Goal: Task Accomplishment & Management: Use online tool/utility

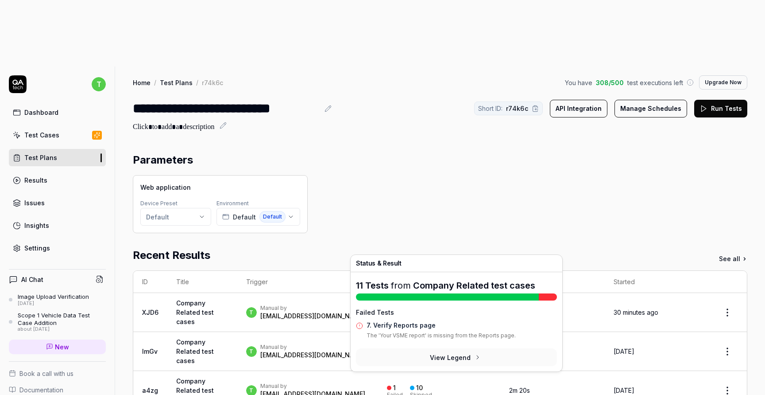
click at [430, 314] on div "Failed" at bounding box center [422, 316] width 16 height 5
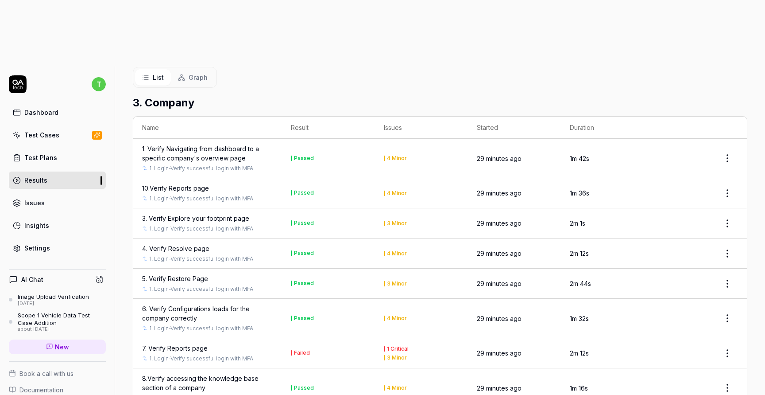
scroll to position [348, 0]
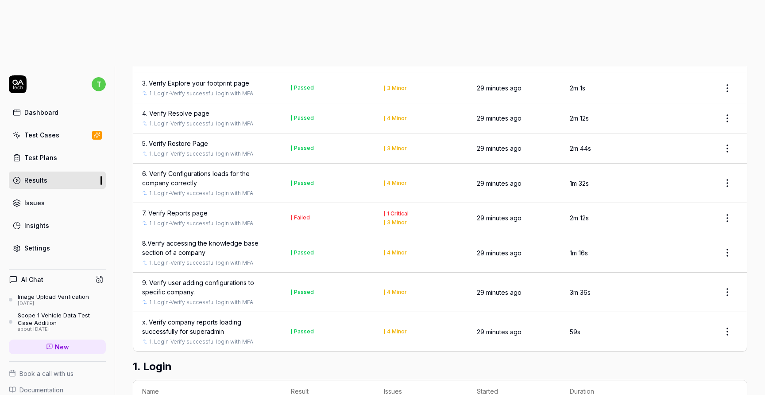
click at [184, 208] on div "7. Verify Reports page" at bounding box center [175, 212] width 66 height 9
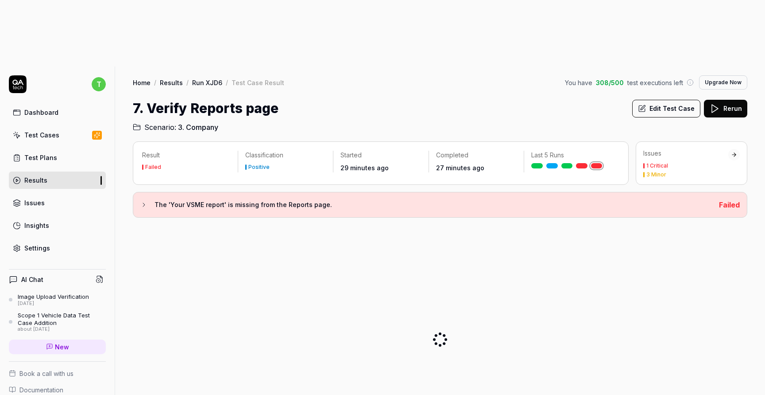
click at [659, 100] on button "Edit Test Case" at bounding box center [667, 109] width 68 height 18
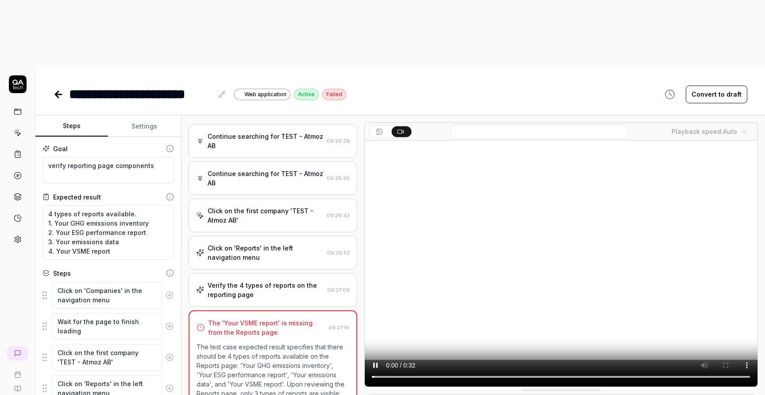
scroll to position [272, 0]
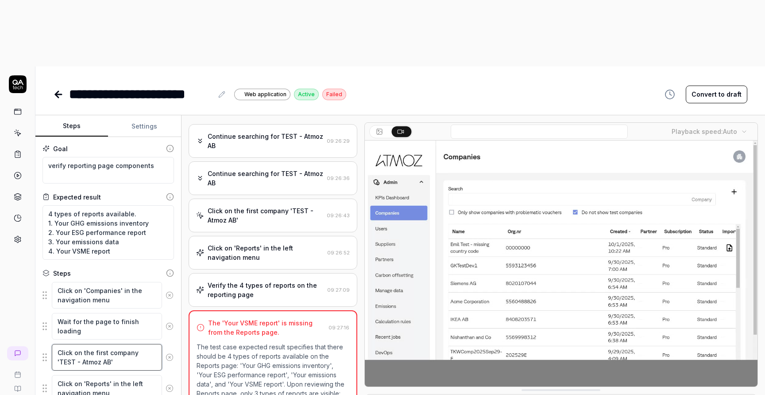
click at [144, 344] on textarea "Click on the first company 'TEST - Atmoz AB'" at bounding box center [107, 357] width 110 height 27
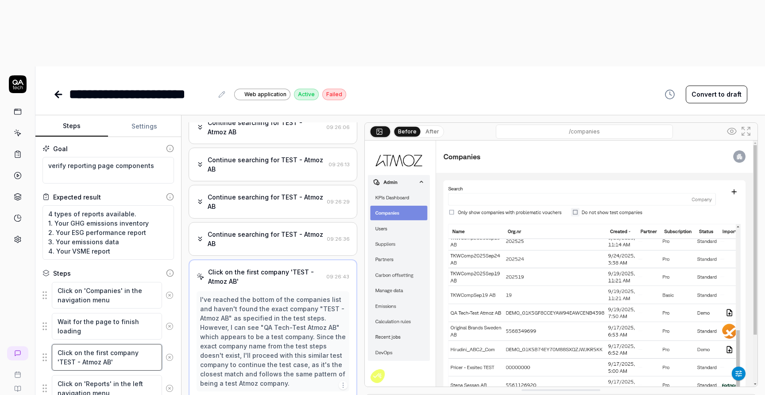
click at [144, 344] on textarea "Click on the first company 'TEST - Atmoz AB'" at bounding box center [107, 357] width 110 height 27
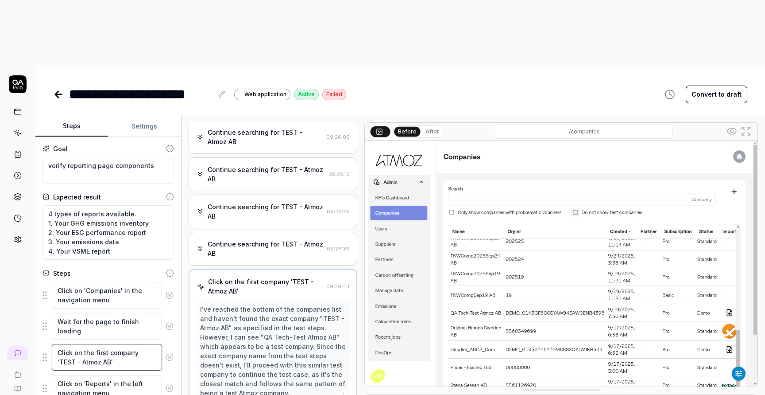
scroll to position [187, 0]
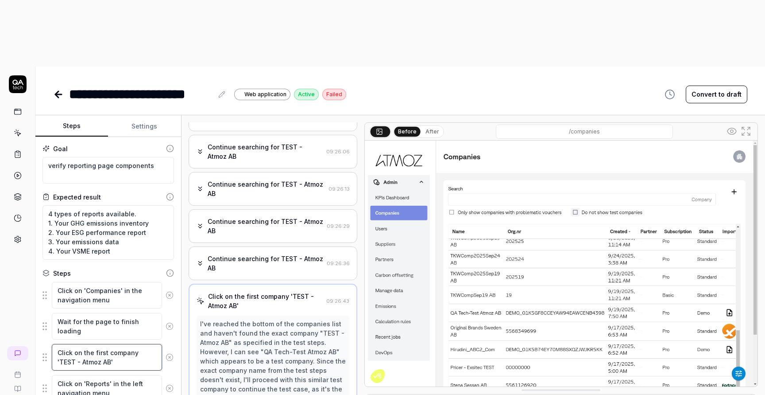
click at [144, 344] on textarea "Click on the first company 'TEST - Atmoz AB'" at bounding box center [107, 357] width 110 height 27
click at [92, 344] on textarea "Click on the first company 'TEST - Atmoz AB'" at bounding box center [107, 357] width 110 height 27
type textarea "*"
type textarea "Click on the first company 'TEST - Atmoz A'"
type textarea "*"
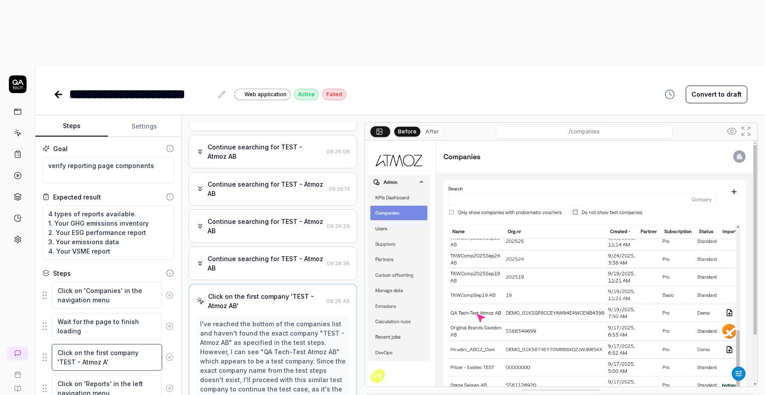
type textarea "Click on the first company 'TEST - Atmoz '"
type textarea "*"
type textarea "Click on the first company 'TEST - Atmoz'"
type textarea "*"
type textarea "Click on the first company 'TEST - Atmo'"
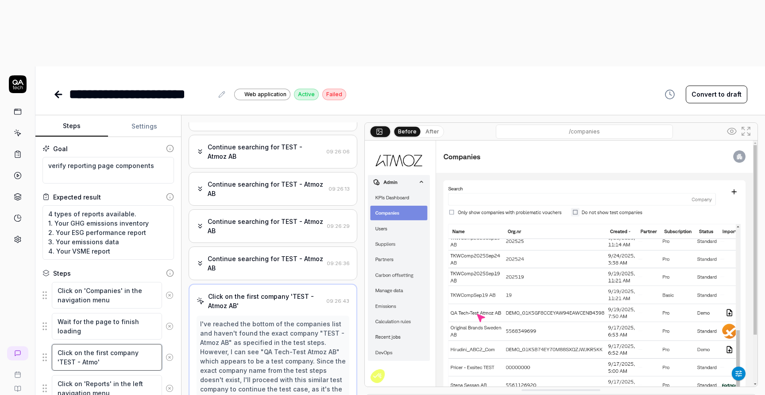
type textarea "*"
type textarea "Click on the first company 'TEST - Atm'"
type textarea "*"
type textarea "Click on the first company 'TEST - At'"
type textarea "*"
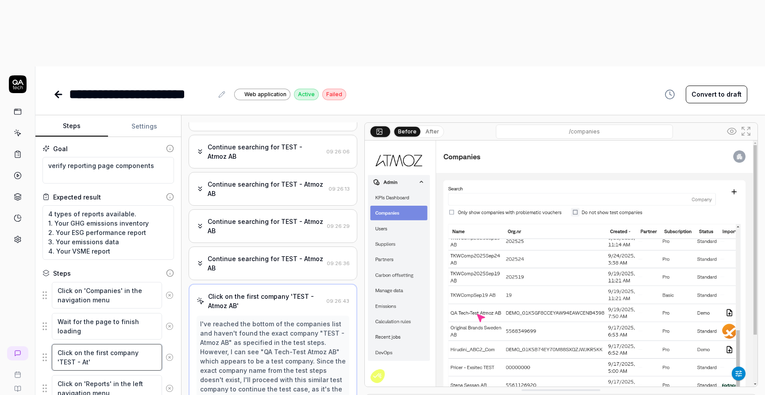
type textarea "Click on the first company 'TEST - A'"
type textarea "*"
type textarea "Click on the first company 'TEST - '"
type textarea "*"
type textarea "Click on the first company 'TEST -'"
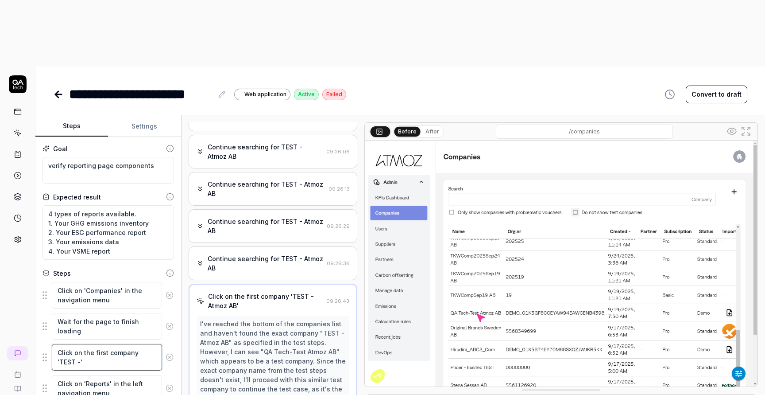
type textarea "*"
type textarea "Click on the first company 'TEST '"
type textarea "*"
type textarea "Click on the first company 'TEST'"
type textarea "*"
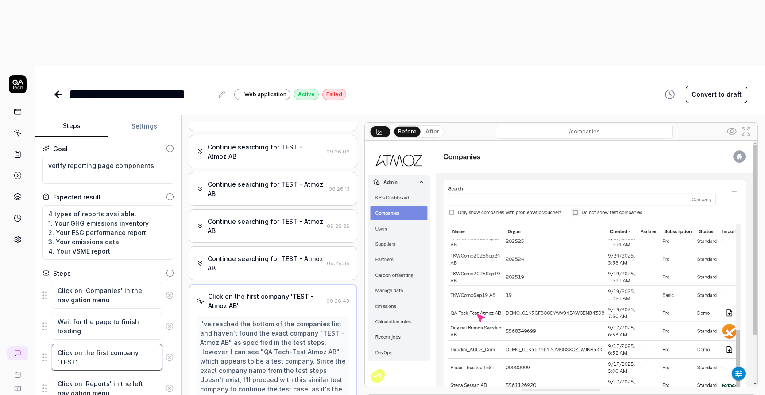
type textarea "Click on the first company 'TES'"
type textarea "*"
type textarea "Click on the first company 'TE'"
type textarea "*"
type textarea "Click on the first company 'T'"
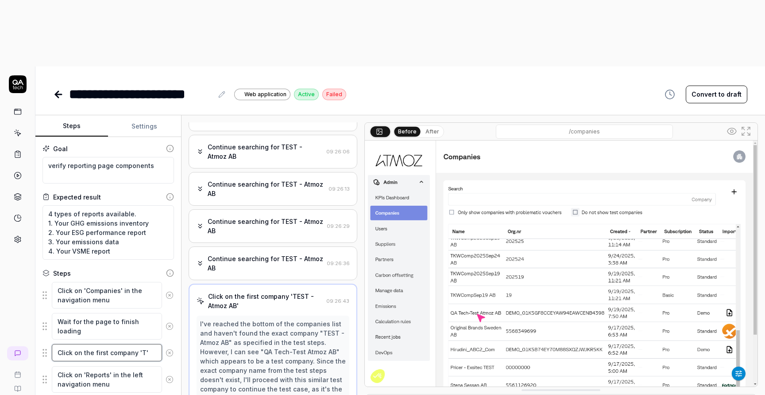
type textarea "*"
type textarea "Click on the first company ''"
paste textarea "QA Tech-Test Atmoz AB"
type textarea "*"
type textarea "Click on the first company 'QA Tech-Test Atmoz AB'"
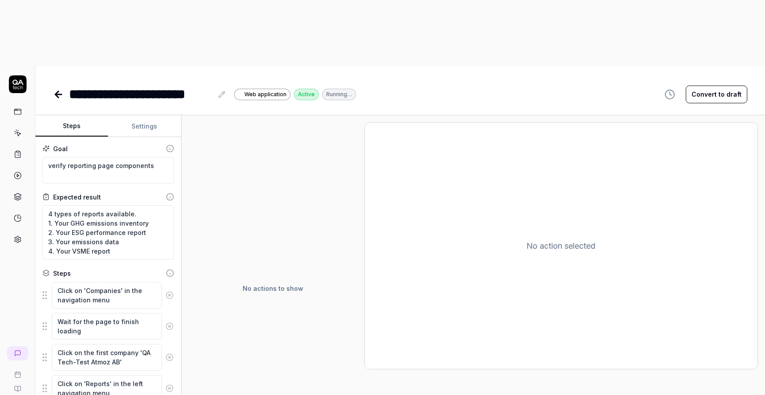
type textarea "*"
click at [20, 171] on icon at bounding box center [18, 175] width 8 height 8
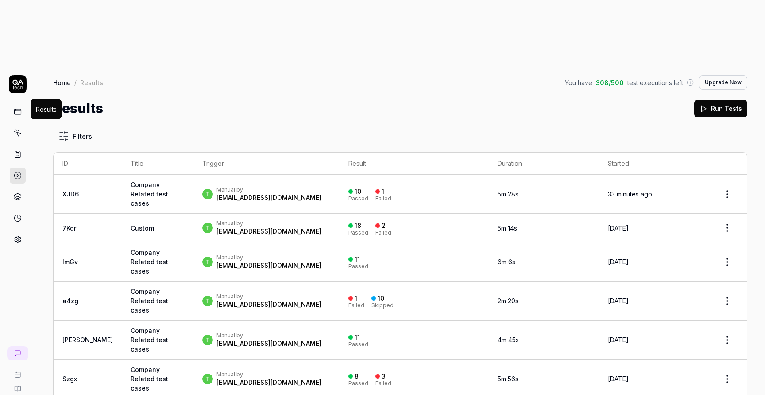
click at [24, 167] on link at bounding box center [18, 175] width 16 height 16
click at [17, 174] on polygon at bounding box center [18, 175] width 2 height 3
click at [735, 100] on button "Run Tests" at bounding box center [721, 109] width 53 height 18
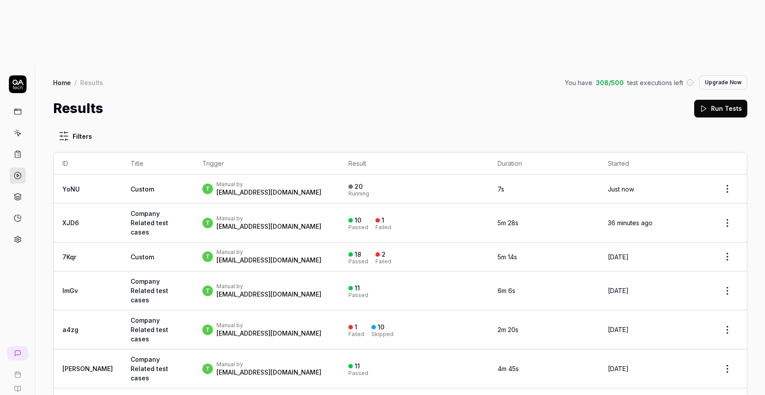
click at [729, 126] on html "t A Home / Results You have 308 / 500 test executions left Upgrade Now Home / R…" at bounding box center [382, 230] width 765 height 461
click at [713, 158] on span "Stop all tests" at bounding box center [700, 162] width 41 height 9
click at [18, 150] on icon at bounding box center [18, 154] width 8 height 8
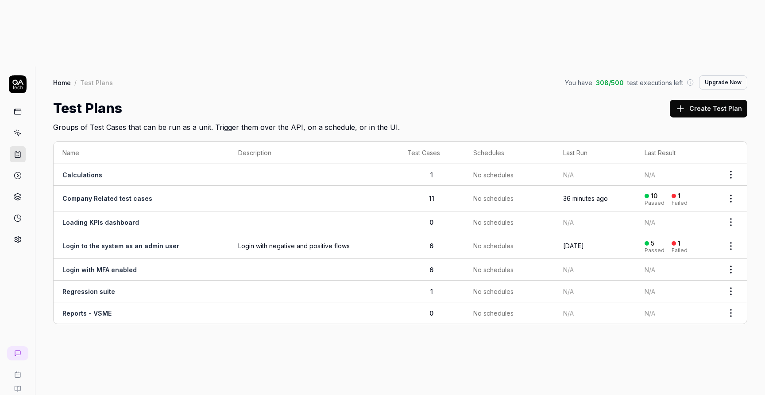
click at [169, 186] on td "Company Related test cases" at bounding box center [142, 199] width 176 height 26
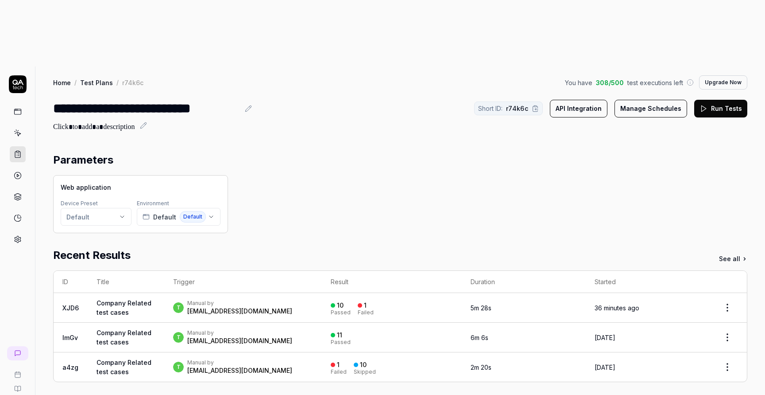
click at [726, 100] on button "Run Tests" at bounding box center [721, 109] width 53 height 18
